Goal: Information Seeking & Learning: Learn about a topic

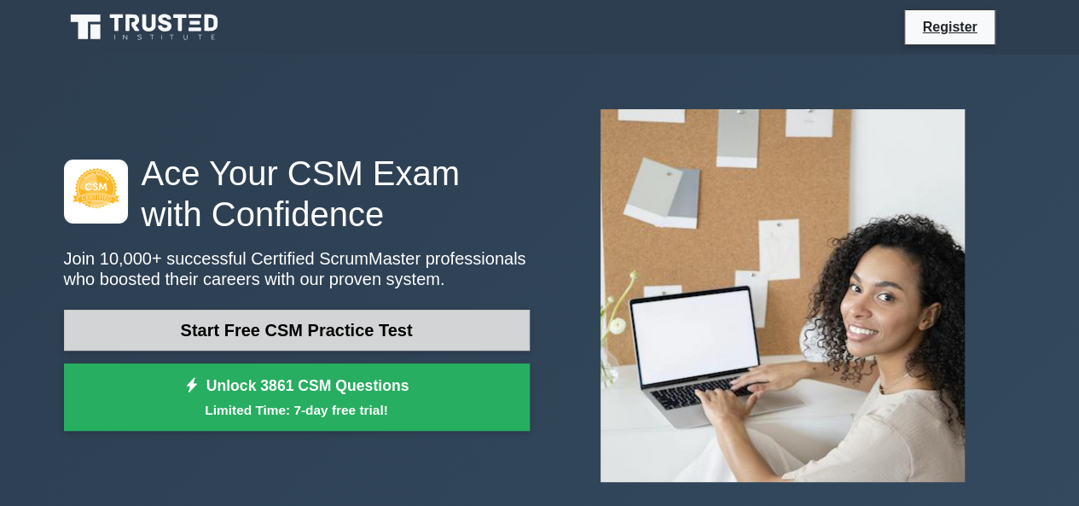
click at [254, 315] on link "Start Free CSM Practice Test" at bounding box center [297, 330] width 466 height 41
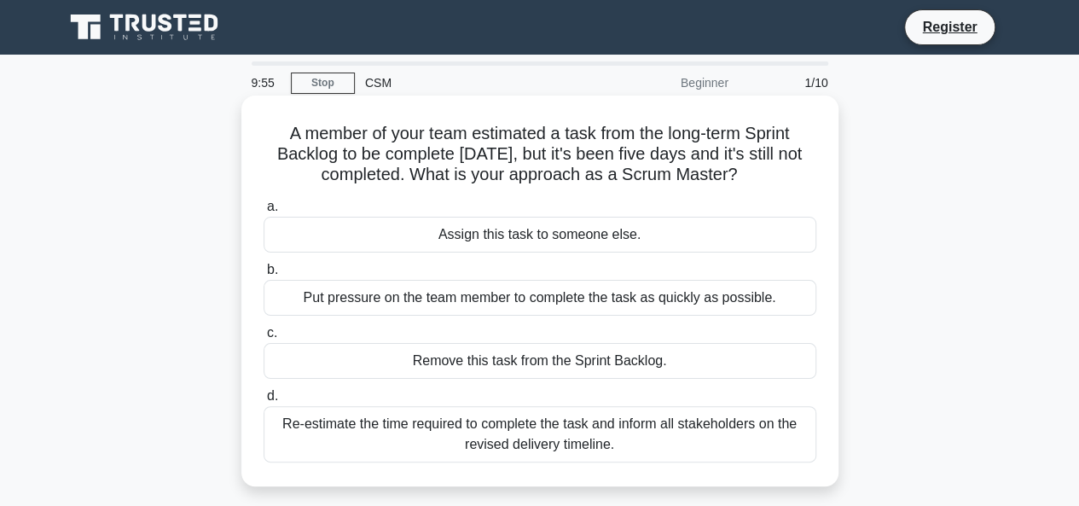
click at [416, 233] on div "Assign this task to someone else." at bounding box center [540, 235] width 553 height 36
click at [264, 212] on input "a. Assign this task to someone else." at bounding box center [264, 206] width 0 height 11
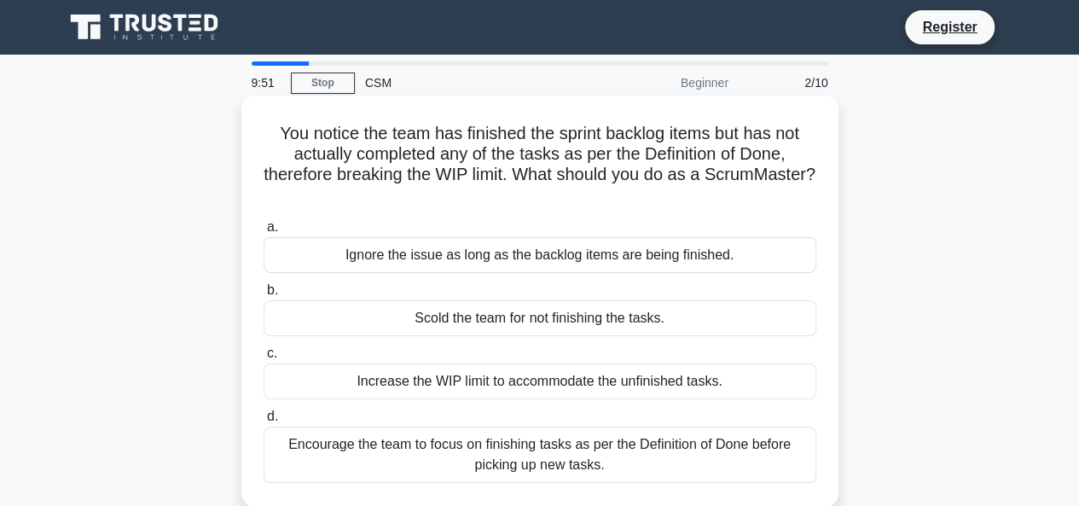
click at [477, 258] on div "Ignore the issue as long as the backlog items are being finished." at bounding box center [540, 255] width 553 height 36
click at [264, 233] on input "a. Ignore the issue as long as the backlog items are being finished." at bounding box center [264, 227] width 0 height 11
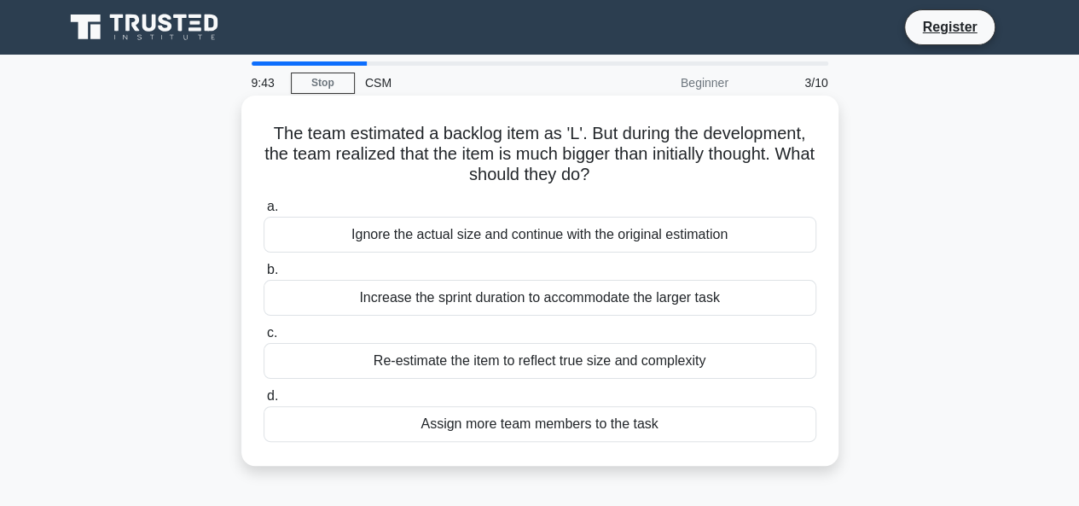
click at [443, 233] on div "Ignore the actual size and continue with the original estimation" at bounding box center [540, 235] width 553 height 36
click at [264, 212] on input "a. Ignore the actual size and continue with the original estimation" at bounding box center [264, 206] width 0 height 11
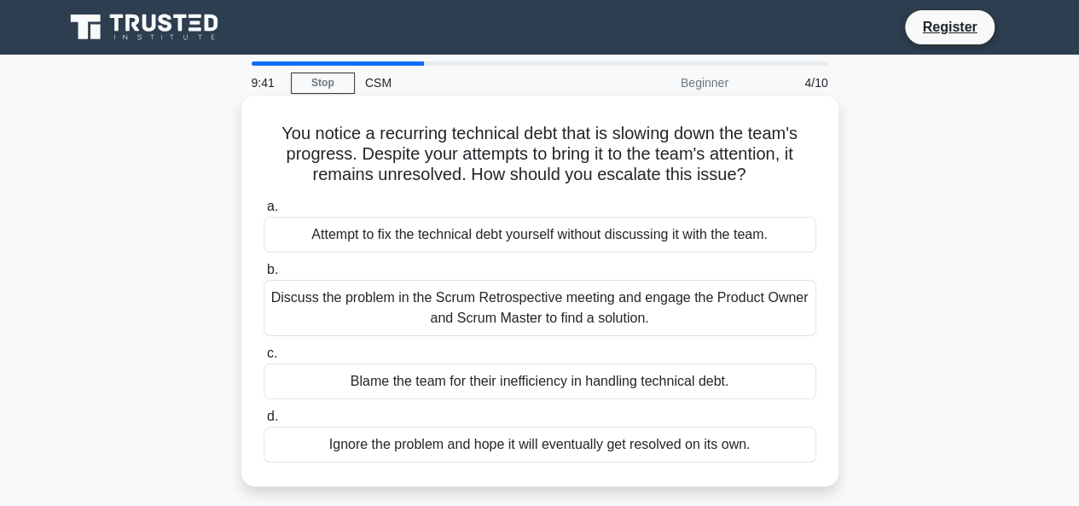
click at [445, 299] on div "Discuss the problem in the Scrum Retrospective meeting and engage the Product O…" at bounding box center [540, 308] width 553 height 56
click at [264, 276] on input "b. Discuss the problem in the Scrum Retrospective meeting and engage the Produc…" at bounding box center [264, 269] width 0 height 11
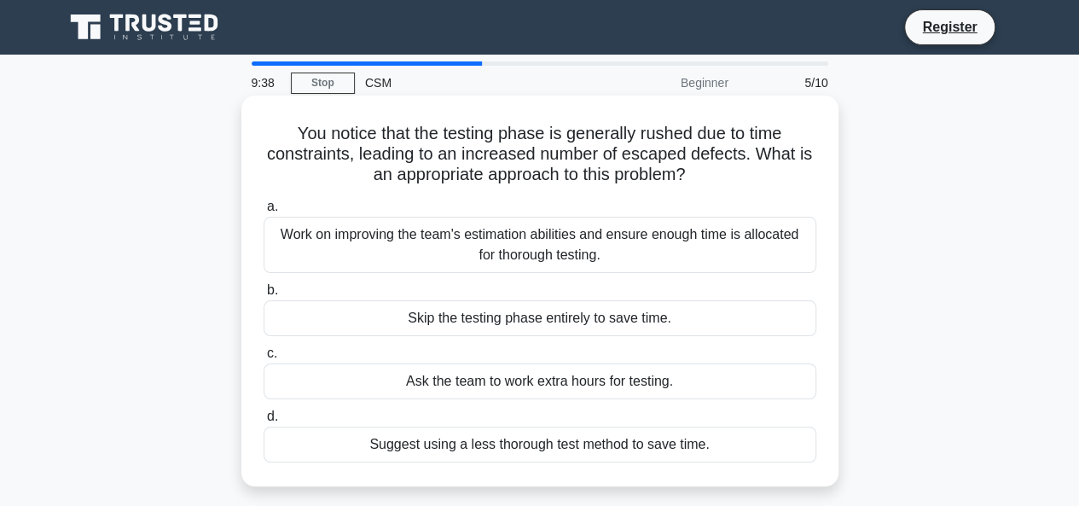
click at [474, 381] on div "Ask the team to work extra hours for testing." at bounding box center [540, 381] width 553 height 36
click at [264, 359] on input "c. Ask the team to work extra hours for testing." at bounding box center [264, 353] width 0 height 11
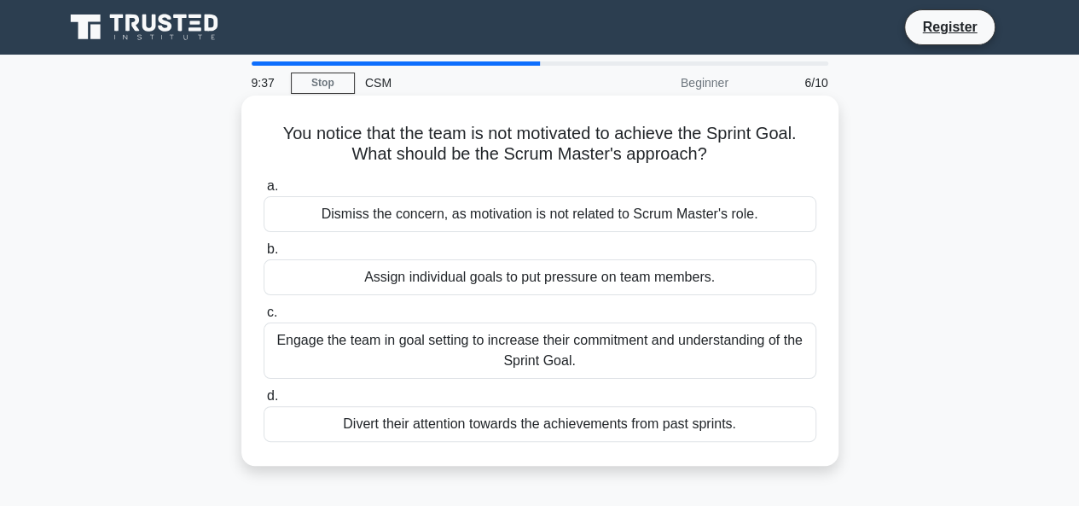
click at [480, 332] on div "Engage the team in goal setting to increase their commitment and understanding …" at bounding box center [540, 351] width 553 height 56
click at [264, 318] on input "c. Engage the team in goal setting to increase their commitment and understandi…" at bounding box center [264, 312] width 0 height 11
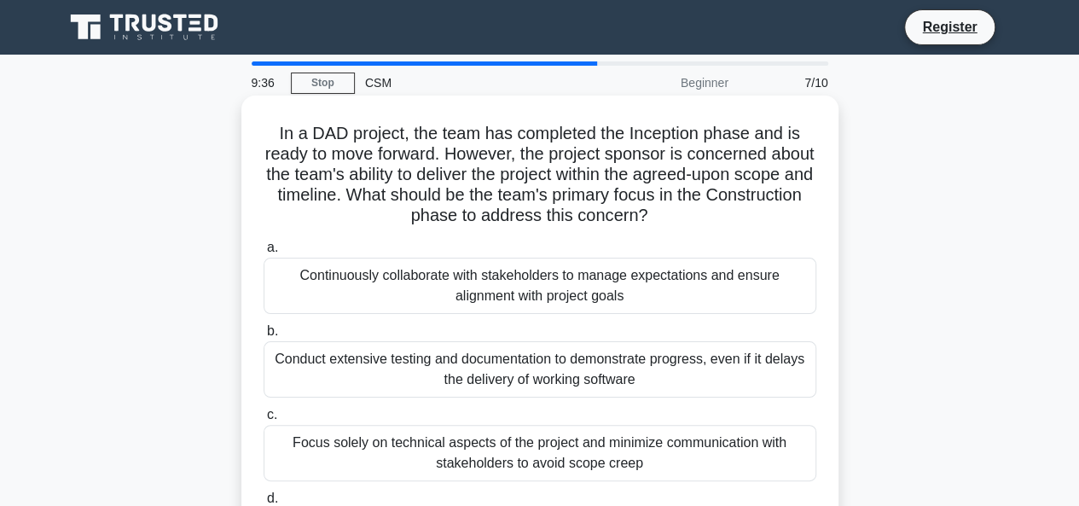
click at [480, 306] on div "Continuously collaborate with stakeholders to manage expectations and ensure al…" at bounding box center [540, 286] width 553 height 56
click at [264, 253] on input "a. Continuously collaborate with stakeholders to manage expectations and ensure…" at bounding box center [264, 247] width 0 height 11
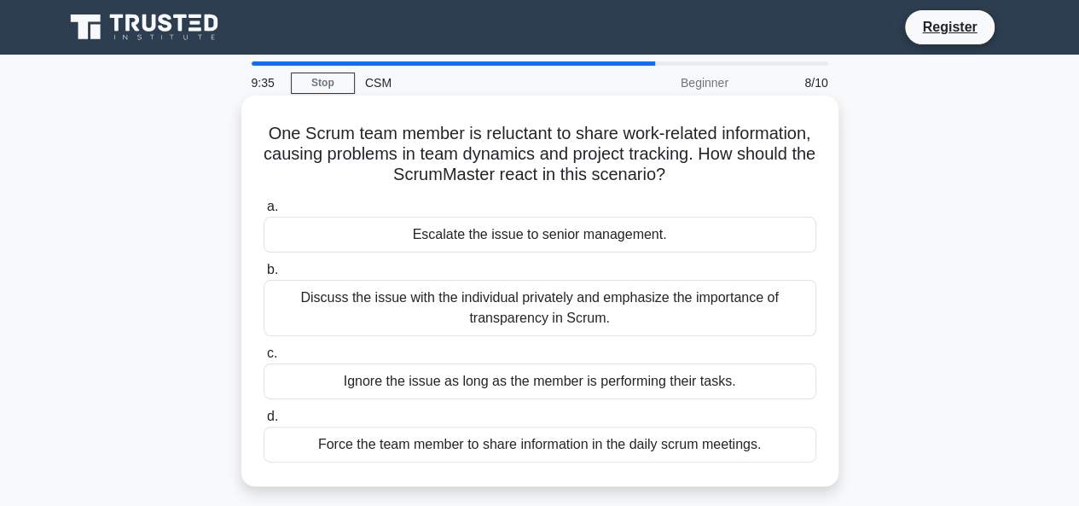
click at [485, 291] on div "Discuss the issue with the individual privately and emphasize the importance of…" at bounding box center [540, 308] width 553 height 56
click at [264, 276] on input "b. Discuss the issue with the individual privately and emphasize the importance…" at bounding box center [264, 269] width 0 height 11
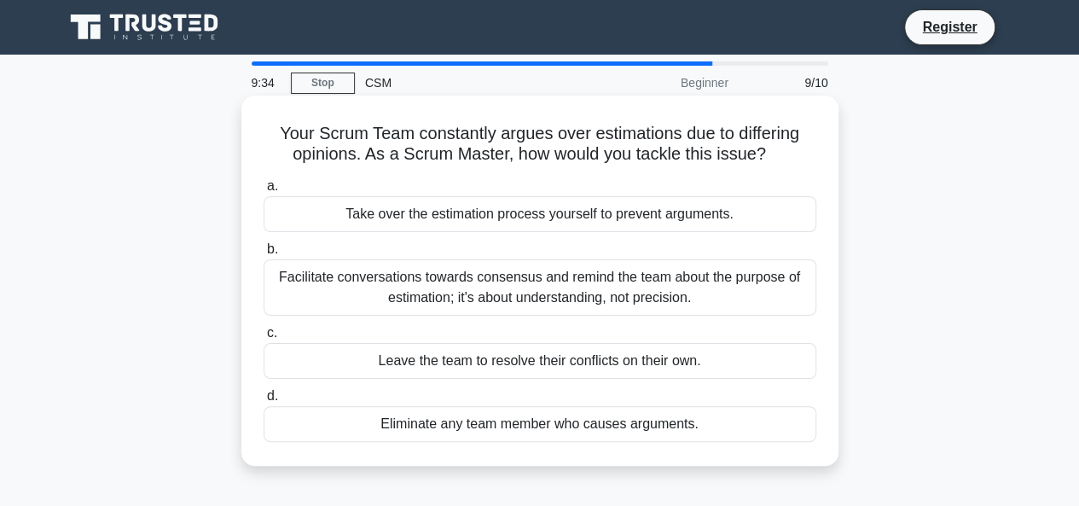
click at [491, 358] on div "Leave the team to resolve their conflicts on their own." at bounding box center [540, 361] width 553 height 36
click at [264, 339] on input "c. Leave the team to resolve their conflicts on their own." at bounding box center [264, 333] width 0 height 11
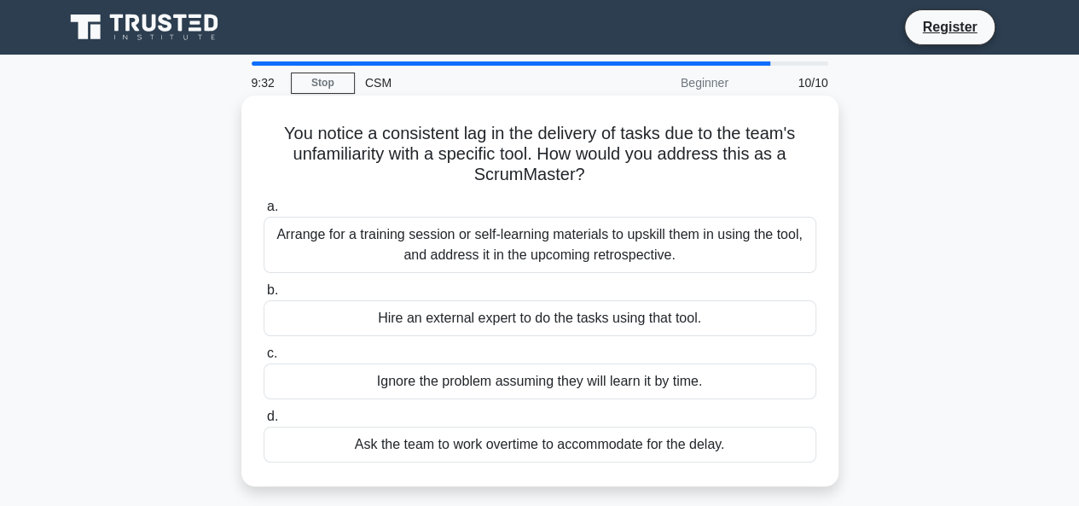
click at [523, 309] on div "Hire an external expert to do the tasks using that tool." at bounding box center [540, 318] width 553 height 36
click at [264, 296] on input "b. Hire an external expert to do the tasks using that tool." at bounding box center [264, 290] width 0 height 11
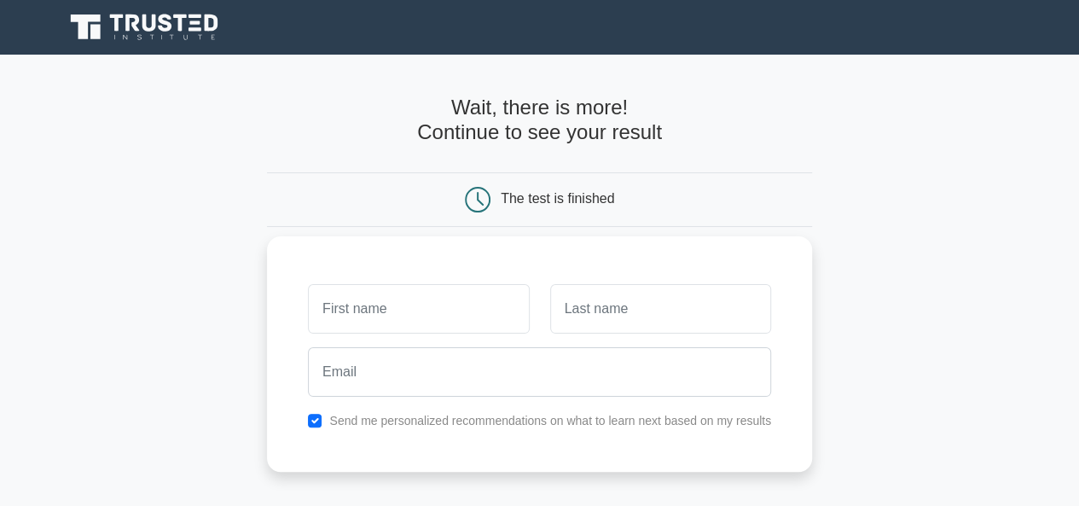
click at [459, 316] on input "text" at bounding box center [418, 308] width 221 height 49
